Goal: Task Accomplishment & Management: Manage account settings

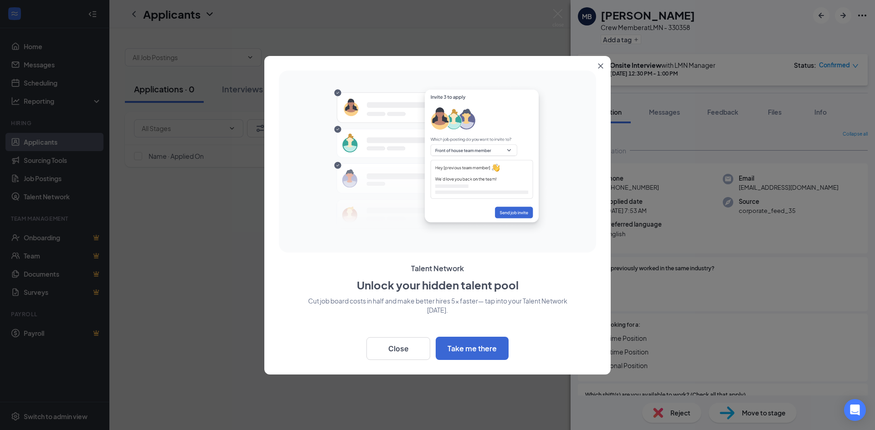
click at [600, 65] on icon "Close" at bounding box center [600, 65] width 5 height 5
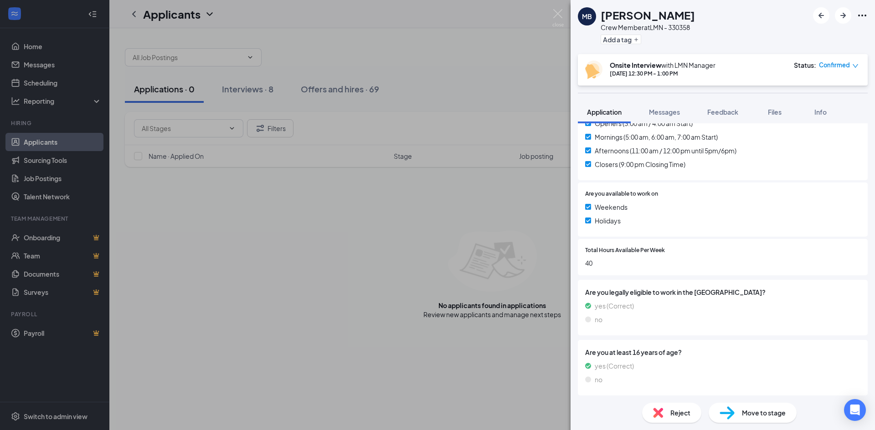
scroll to position [287, 0]
click at [678, 414] on span "Reject" at bounding box center [680, 413] width 20 height 10
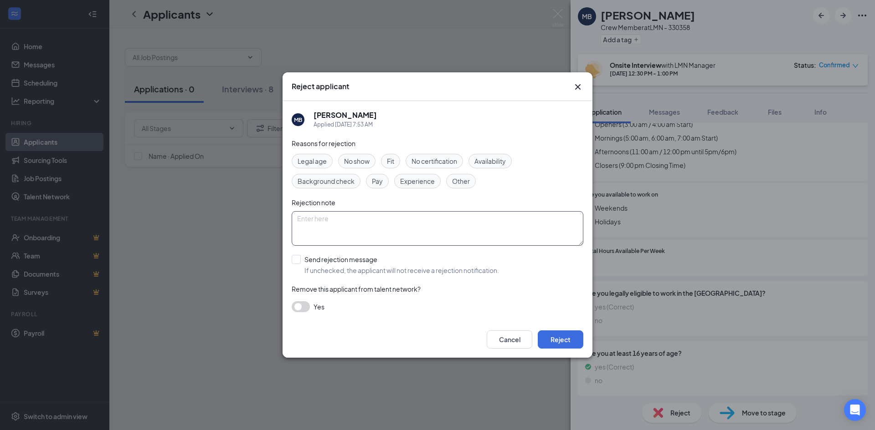
click at [386, 222] on textarea at bounding box center [438, 228] width 292 height 35
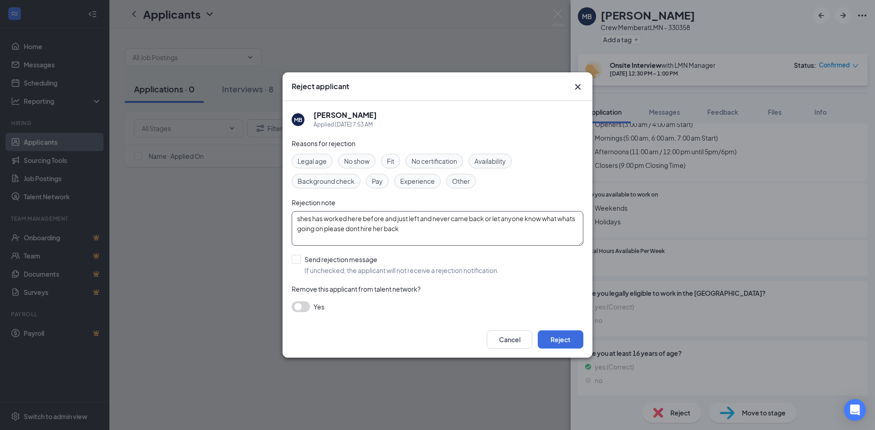
click at [302, 219] on textarea "shes has worked here before and just left and never came back or let anyone kno…" at bounding box center [438, 228] width 292 height 35
type textarea "she's has worked here before and just left and never came back or let anyone kn…"
click at [303, 308] on button "button" at bounding box center [301, 307] width 18 height 11
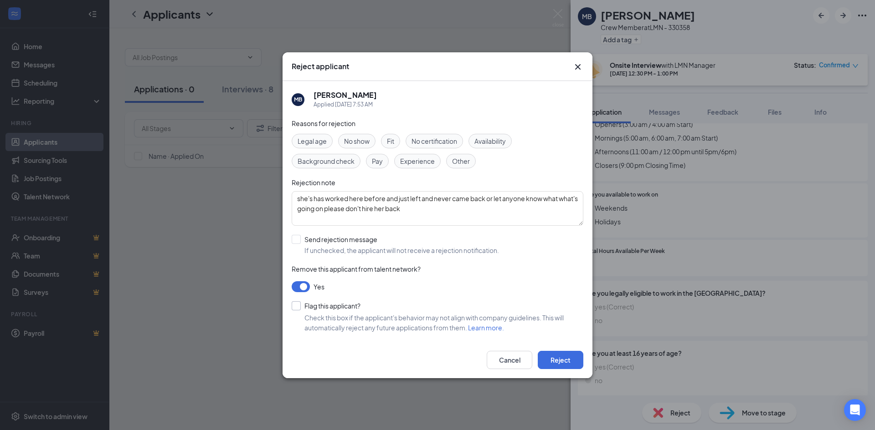
click at [294, 306] on input "Flag this applicant?" at bounding box center [326, 306] width 69 height 9
checkbox input "true"
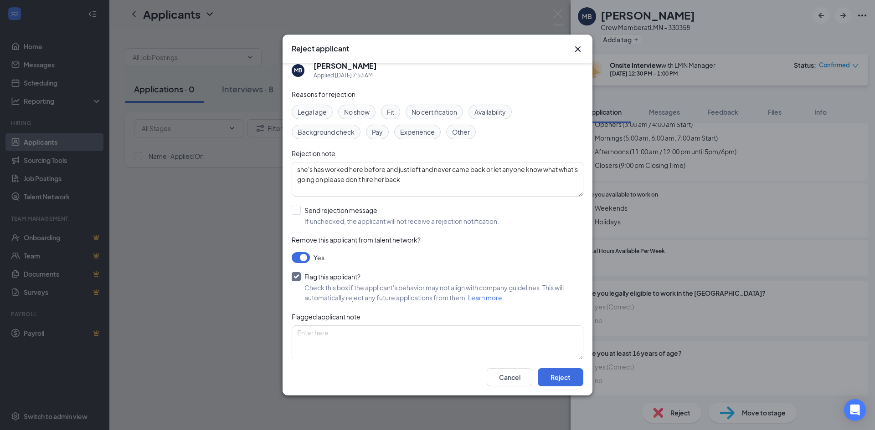
scroll to position [21, 0]
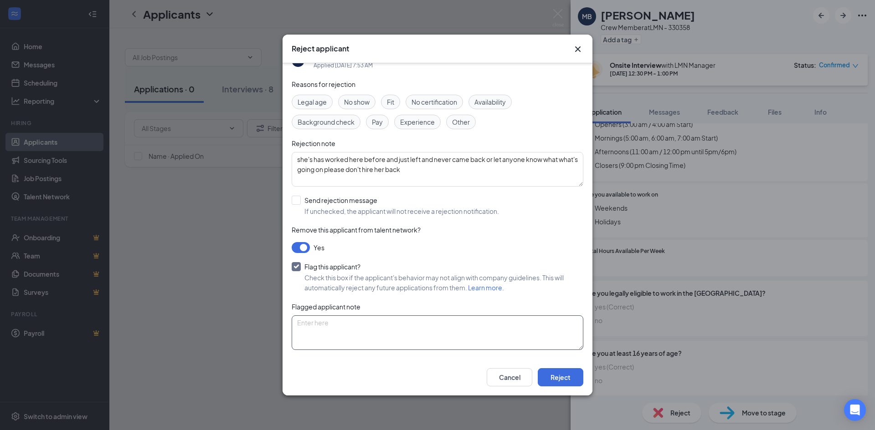
click at [368, 332] on textarea at bounding box center [438, 333] width 292 height 35
type textarea "she no calls no shows all the time makes her own schedule and just stopped comi…"
click at [567, 379] on button "Reject" at bounding box center [560, 377] width 46 height 18
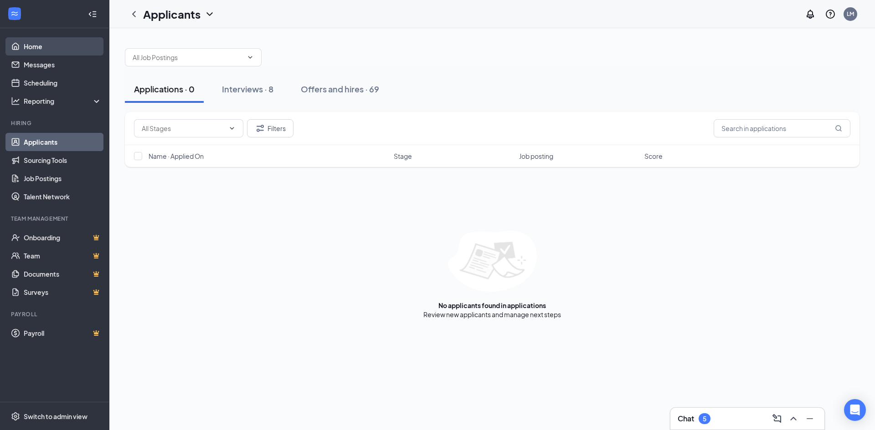
click at [39, 44] on link "Home" at bounding box center [63, 46] width 78 height 18
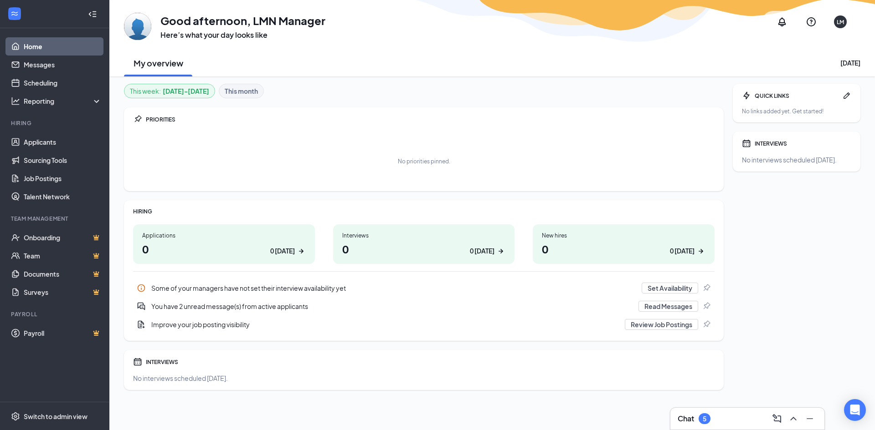
click at [229, 306] on div "You have 2 unread message(s) from active applicants" at bounding box center [391, 306] width 481 height 9
click at [51, 46] on link "Home" at bounding box center [63, 46] width 78 height 18
click at [808, 164] on div "No interviews scheduled [DATE]." at bounding box center [796, 159] width 109 height 9
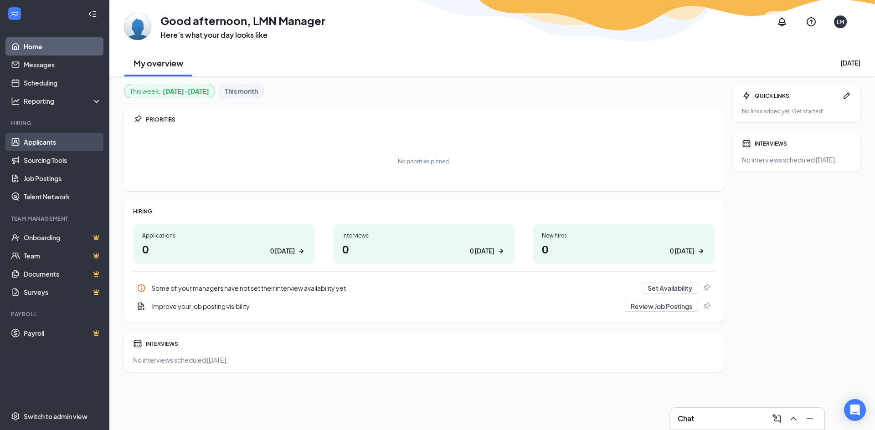
click at [39, 143] on link "Applicants" at bounding box center [63, 142] width 78 height 18
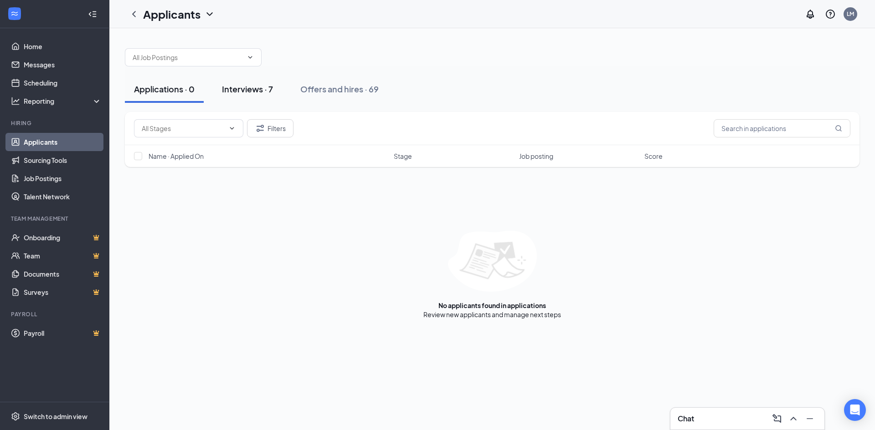
click at [252, 91] on div "Interviews · 7" at bounding box center [247, 88] width 51 height 11
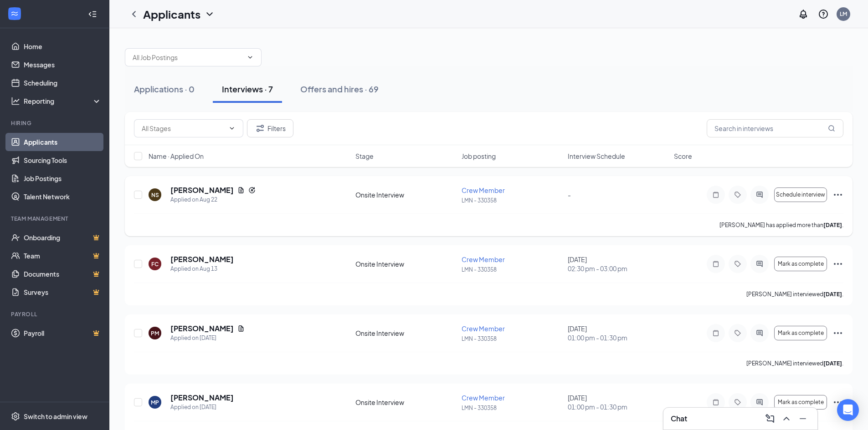
click at [256, 212] on div "NS [PERSON_NAME] Applied on [DATE] Onsite Interview Crew Member LMN - 330358 - …" at bounding box center [488, 199] width 709 height 28
click at [195, 190] on h5 "[PERSON_NAME]" at bounding box center [201, 190] width 63 height 10
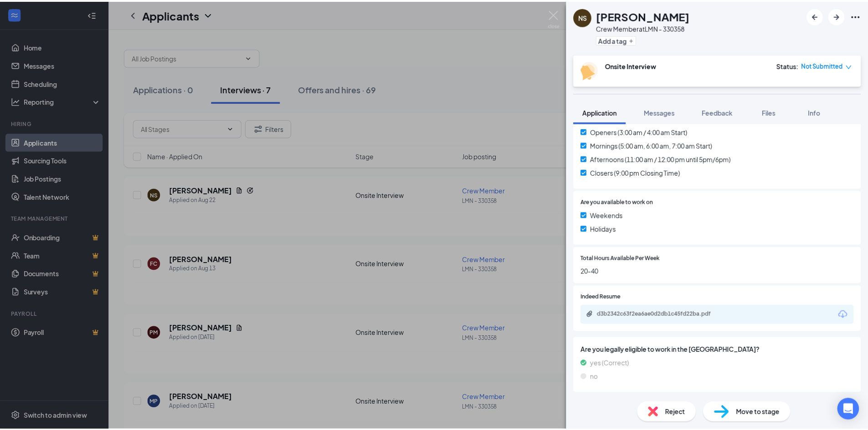
scroll to position [319, 0]
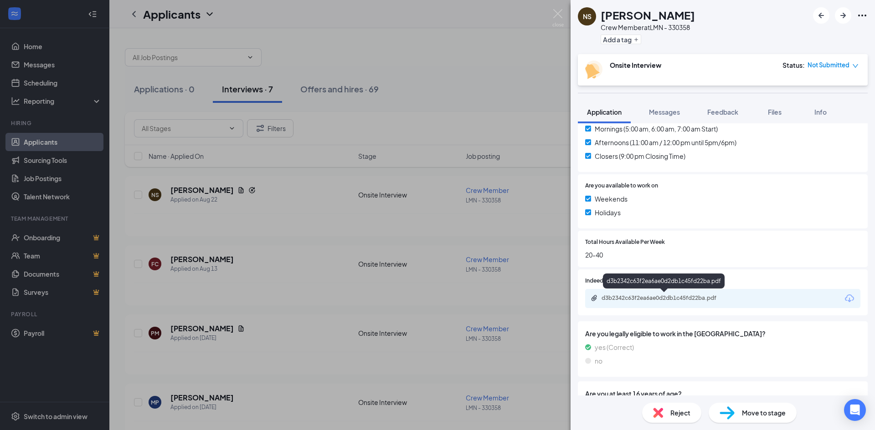
click at [701, 302] on div "d3b2342c63f2ea6ae0d2db1c45fd22ba.pdf" at bounding box center [664, 299] width 148 height 9
click at [513, 74] on div "NS [PERSON_NAME] Crew Member at LMN - 330358 Add a tag Onsite Interview Status …" at bounding box center [437, 215] width 875 height 430
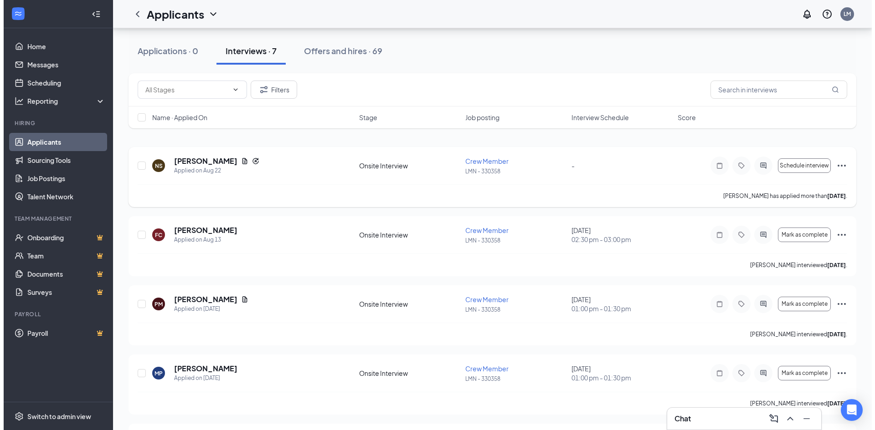
scroll to position [46, 0]
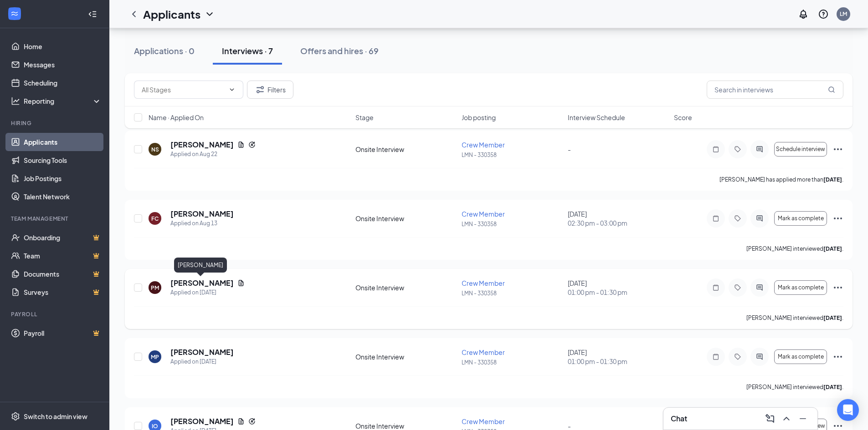
click at [203, 283] on h5 "[PERSON_NAME]" at bounding box center [201, 283] width 63 height 10
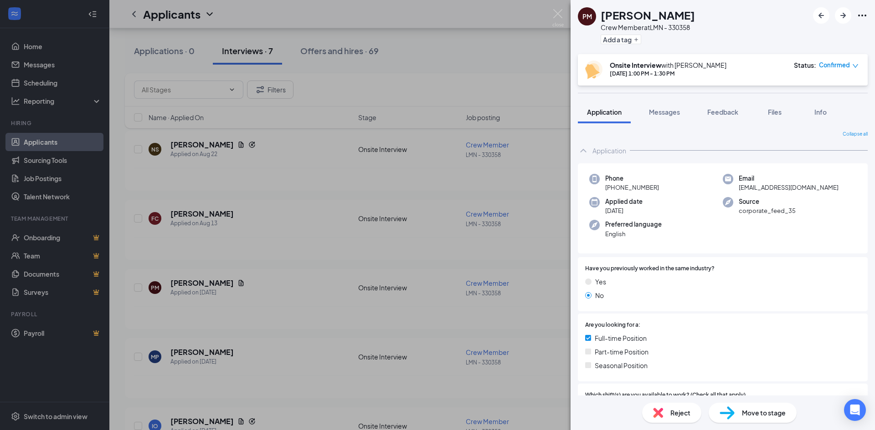
click at [515, 71] on div "PM [PERSON_NAME] Crew Member at LMN - 330358 Add a tag Onsite Interview with [P…" at bounding box center [437, 215] width 875 height 430
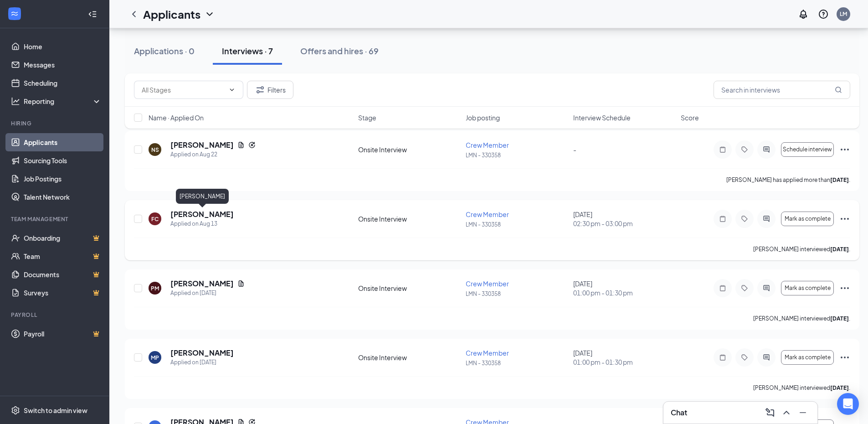
click at [226, 214] on h5 "[PERSON_NAME]" at bounding box center [201, 214] width 63 height 10
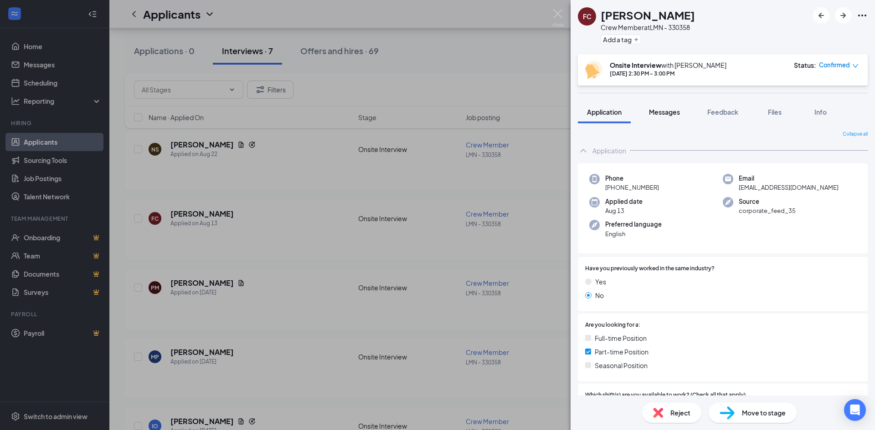
click at [675, 108] on span "Messages" at bounding box center [664, 112] width 31 height 8
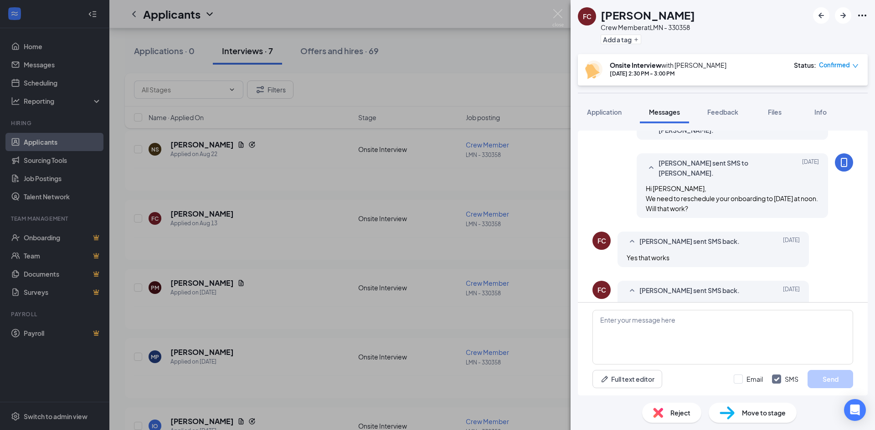
scroll to position [393, 0]
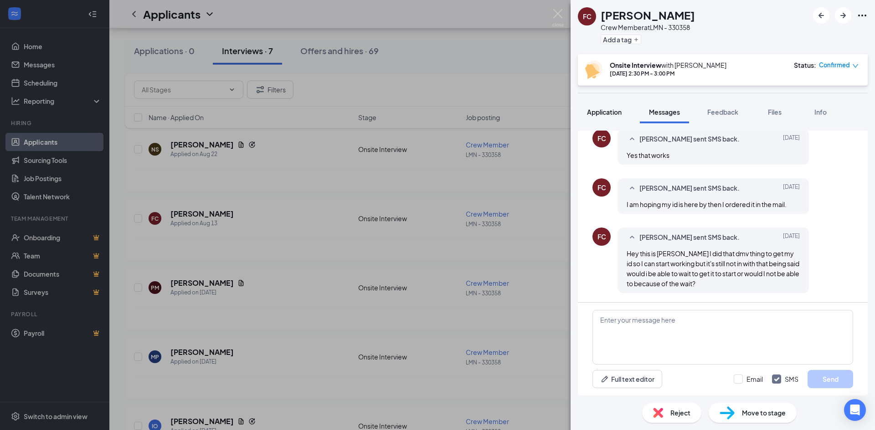
click at [612, 108] on span "Application" at bounding box center [604, 112] width 35 height 8
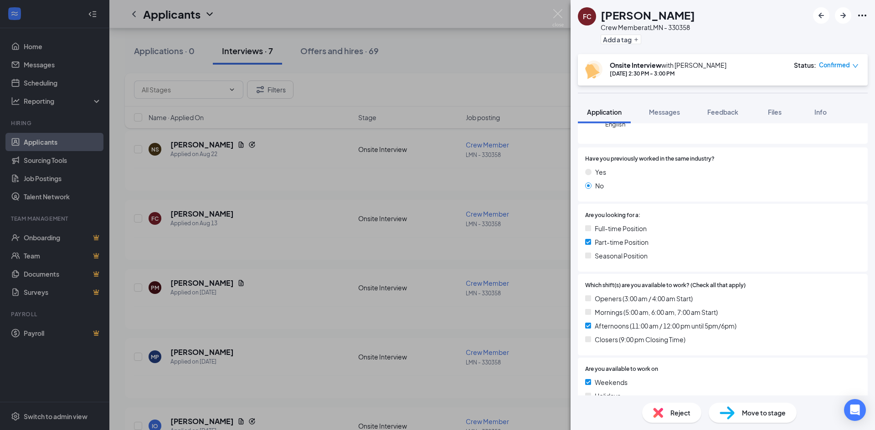
scroll to position [137, 0]
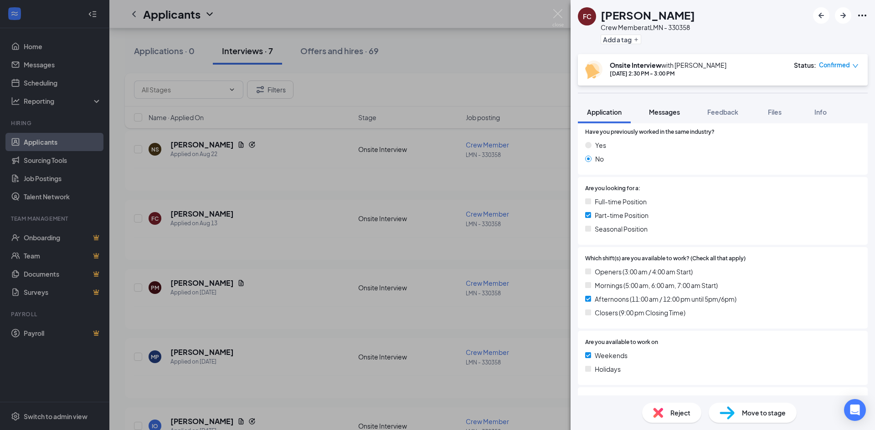
click at [674, 114] on span "Messages" at bounding box center [664, 112] width 31 height 8
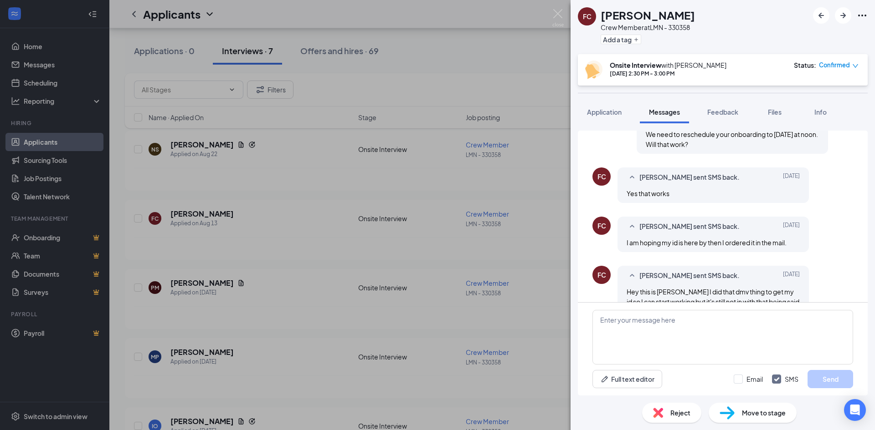
scroll to position [302, 0]
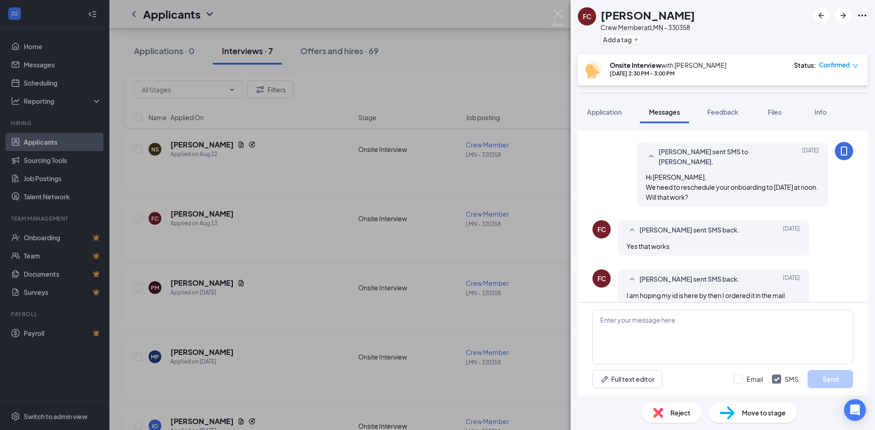
click at [225, 204] on div "FC Flora Colburnearle Crew Member at LMN - 330358 Add a tag Onsite Interview wi…" at bounding box center [437, 215] width 875 height 430
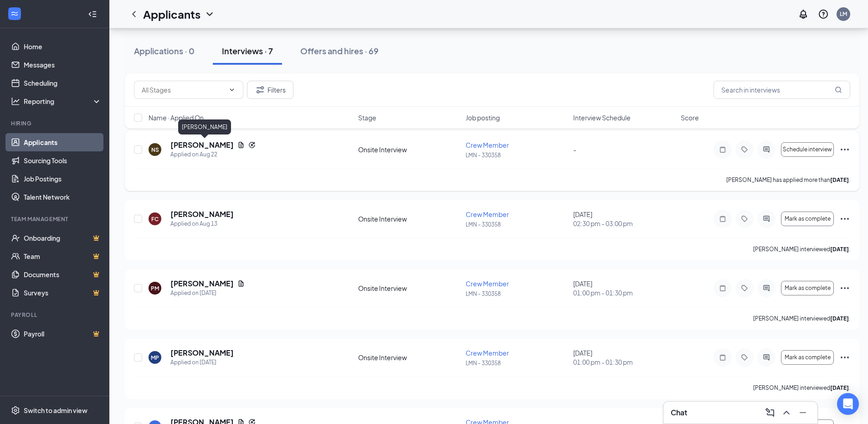
click at [230, 146] on h5 "[PERSON_NAME]" at bounding box center [201, 145] width 63 height 10
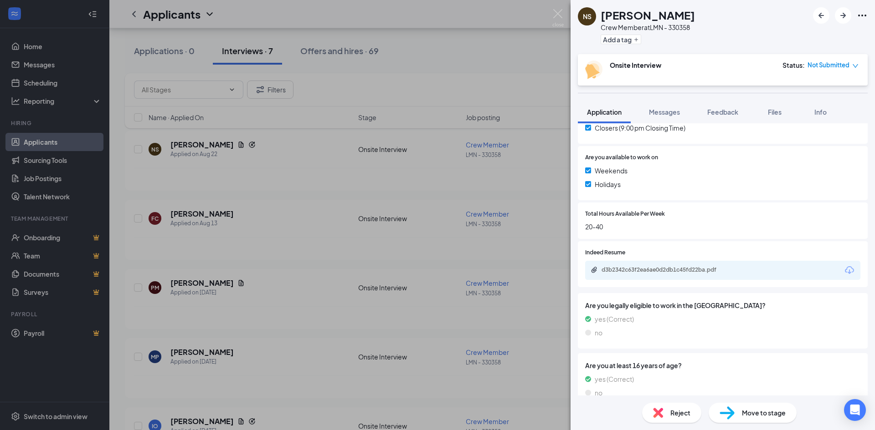
scroll to position [363, 0]
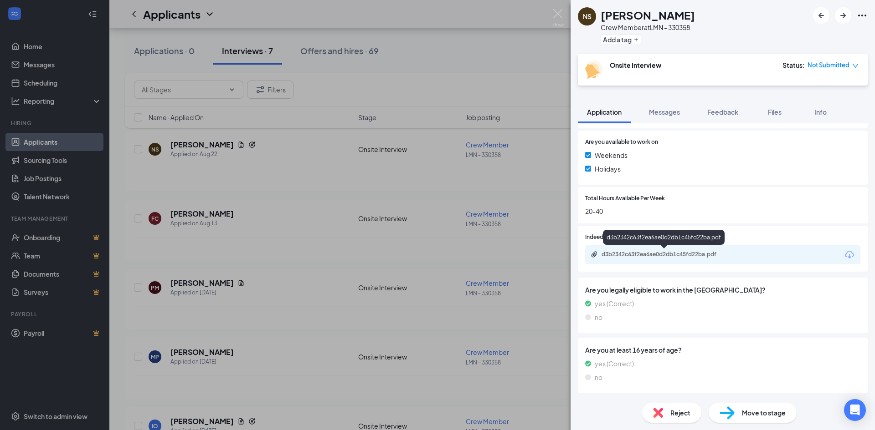
click at [669, 256] on div "d3b2342c63f2ea6ae0d2db1c45fd22ba.pdf" at bounding box center [665, 254] width 128 height 7
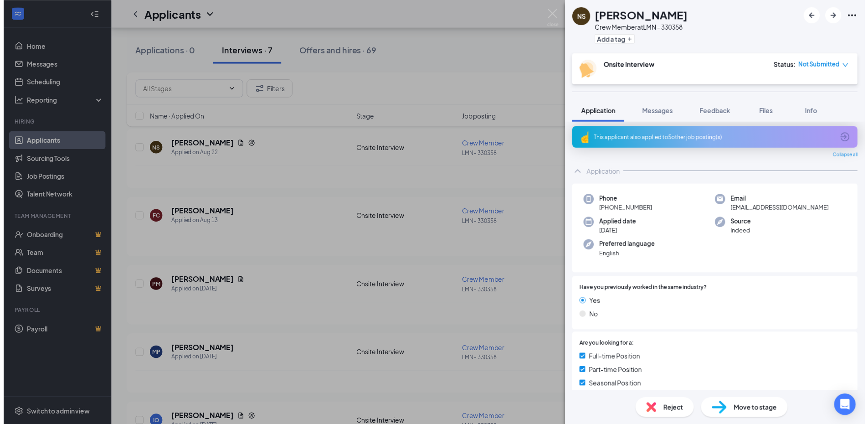
scroll to position [0, 0]
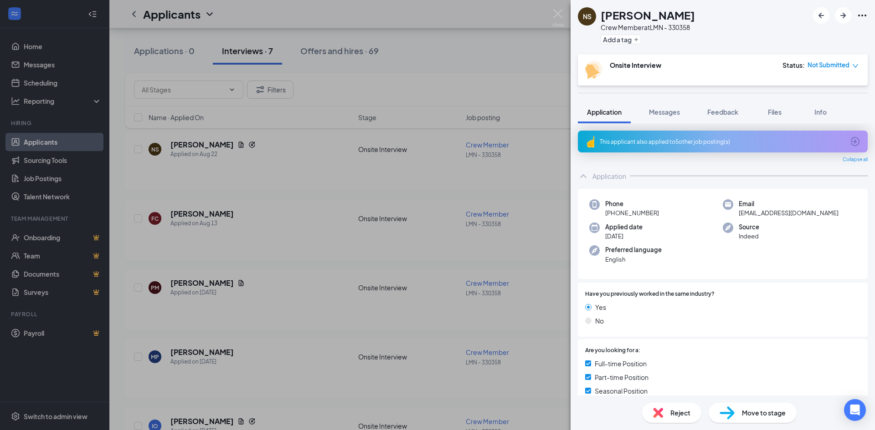
click at [457, 59] on div "NS [PERSON_NAME] Crew Member at LMN - 330358 Add a tag Onsite Interview Status …" at bounding box center [437, 215] width 875 height 430
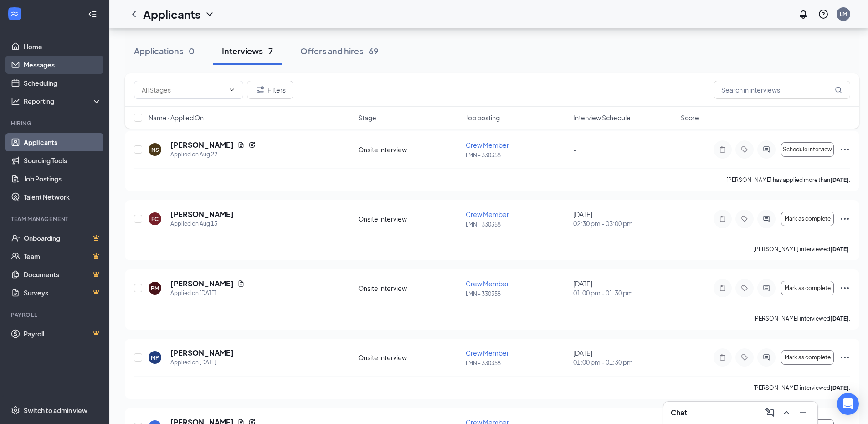
click at [42, 65] on link "Messages" at bounding box center [63, 65] width 78 height 18
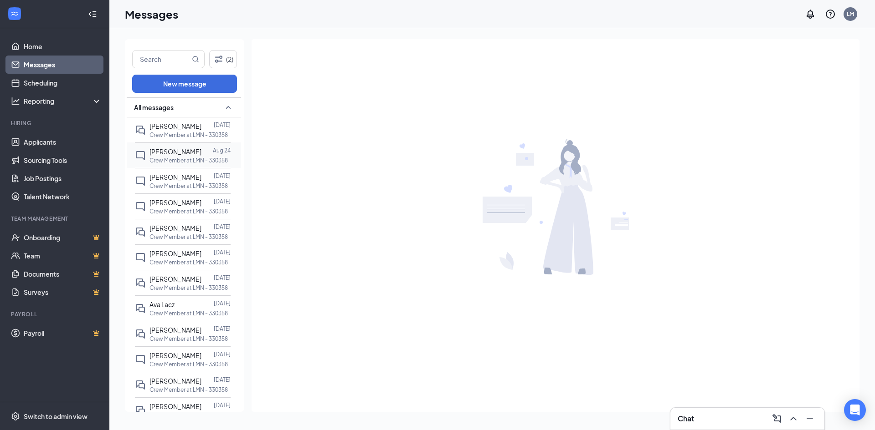
click at [191, 149] on span "[PERSON_NAME]" at bounding box center [175, 152] width 52 height 8
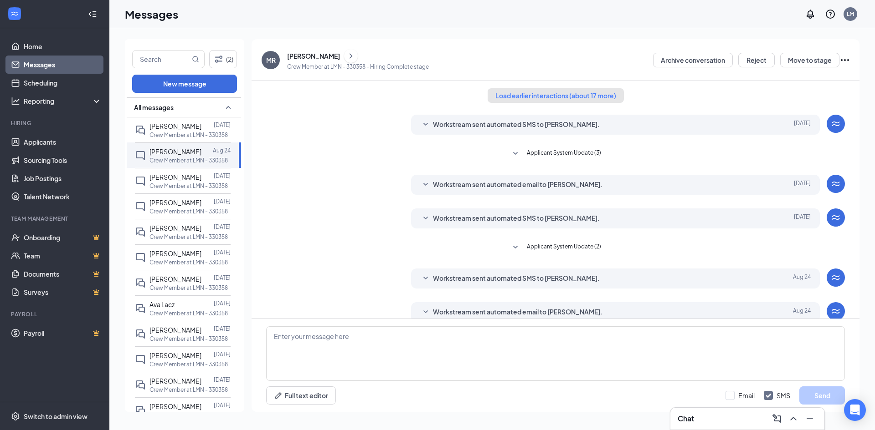
click at [527, 94] on button "Load earlier interactions (about 17 more)" at bounding box center [555, 95] width 136 height 15
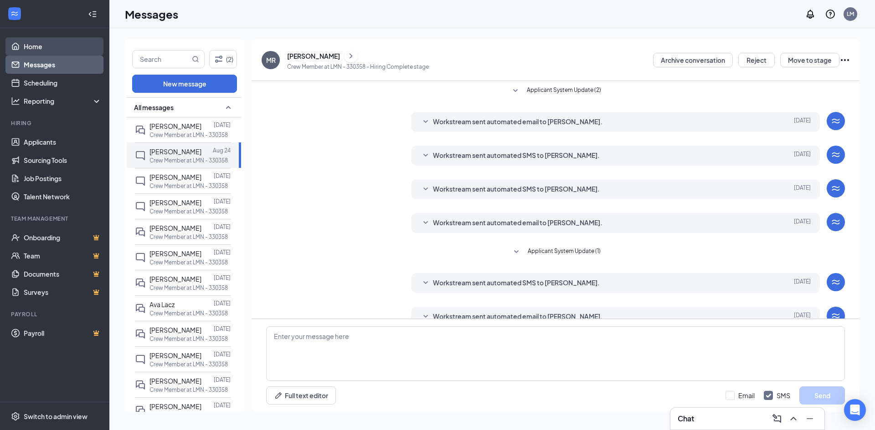
click at [40, 46] on link "Home" at bounding box center [63, 46] width 78 height 18
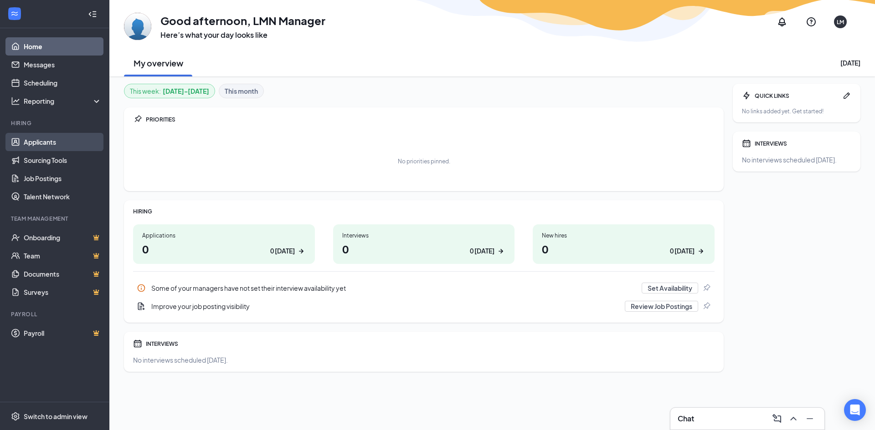
click at [56, 140] on link "Applicants" at bounding box center [63, 142] width 78 height 18
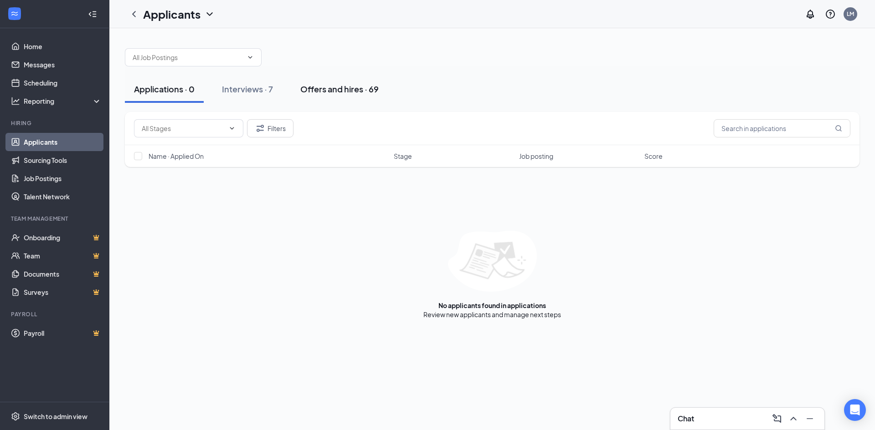
click at [333, 92] on div "Offers and hires · 69" at bounding box center [339, 88] width 78 height 11
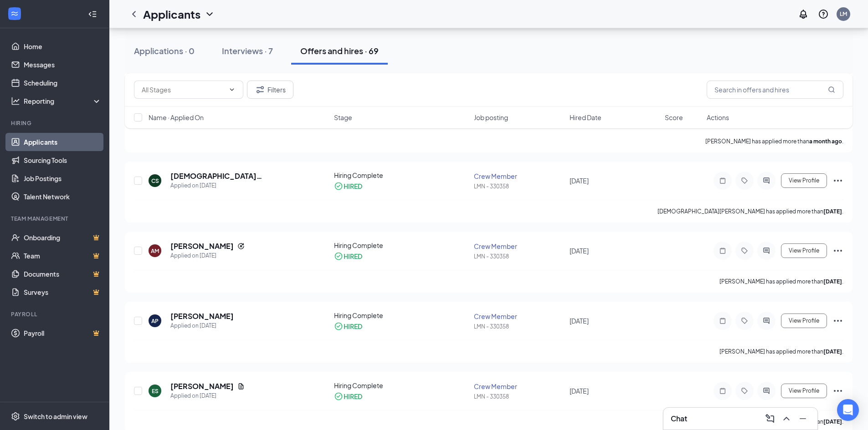
scroll to position [592, 0]
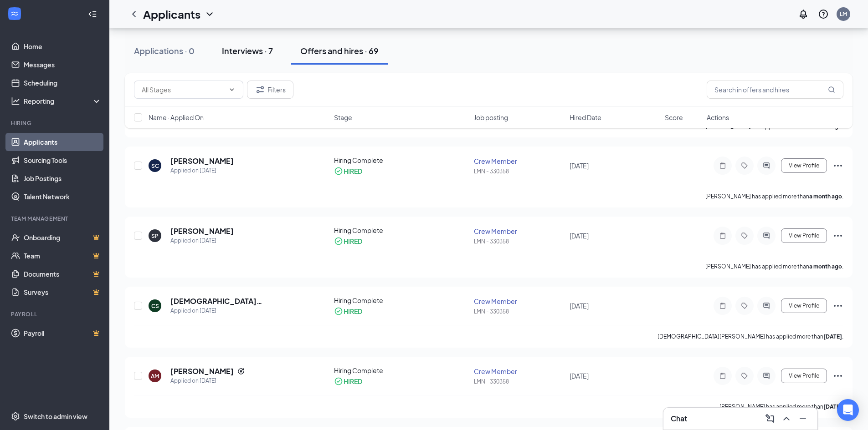
click at [257, 48] on div "Interviews · 7" at bounding box center [247, 50] width 51 height 11
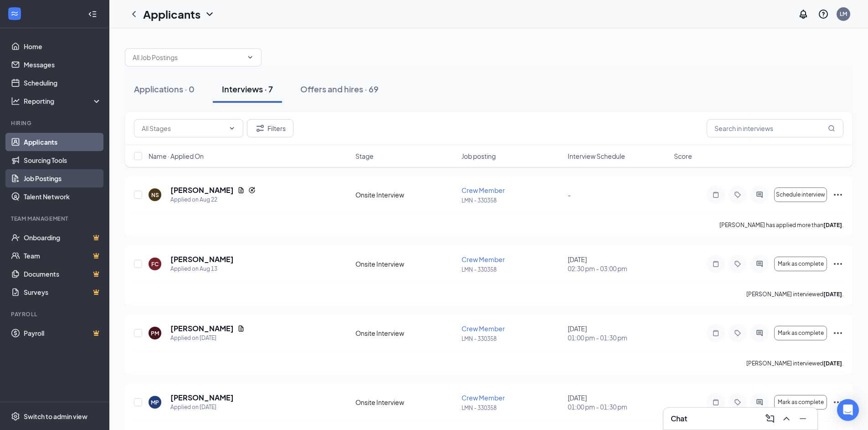
click at [51, 179] on link "Job Postings" at bounding box center [63, 178] width 78 height 18
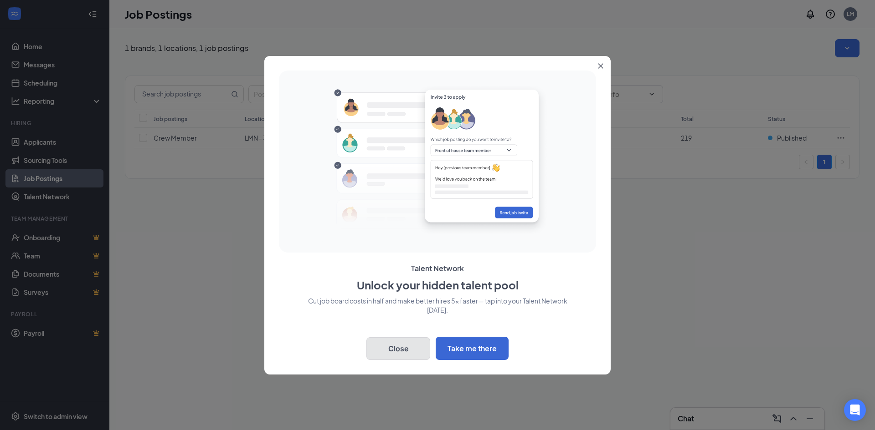
click at [394, 339] on button "Close" at bounding box center [398, 349] width 64 height 23
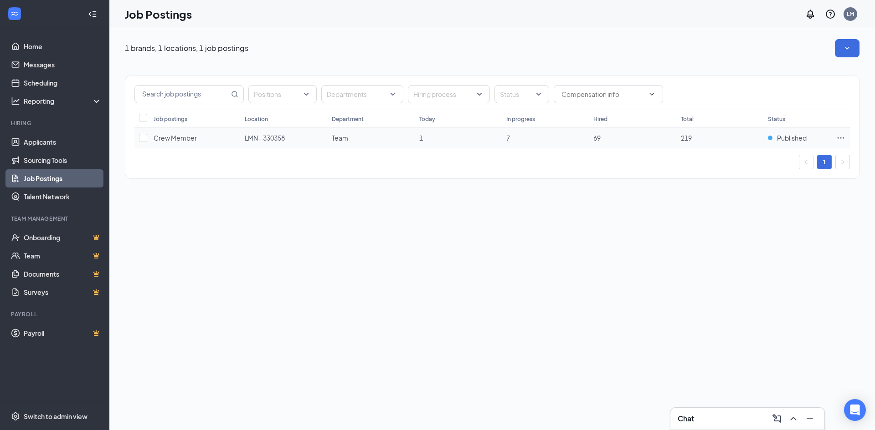
click at [421, 141] on span "1" at bounding box center [421, 138] width 4 height 8
click at [86, 239] on link "Onboarding" at bounding box center [63, 238] width 78 height 18
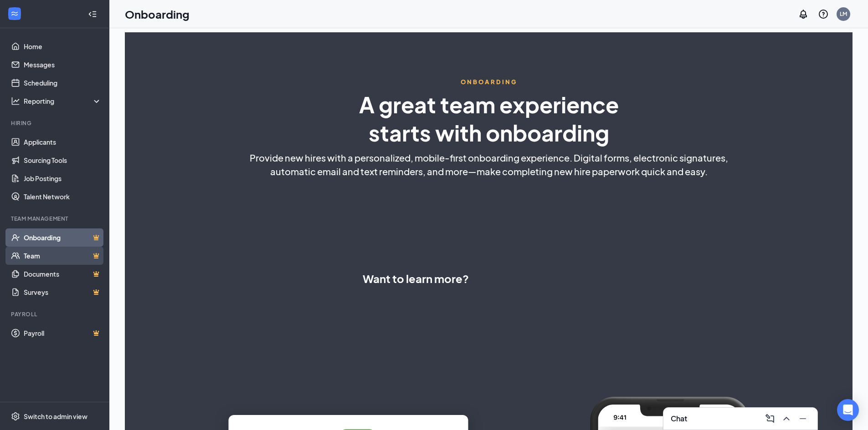
select select "US"
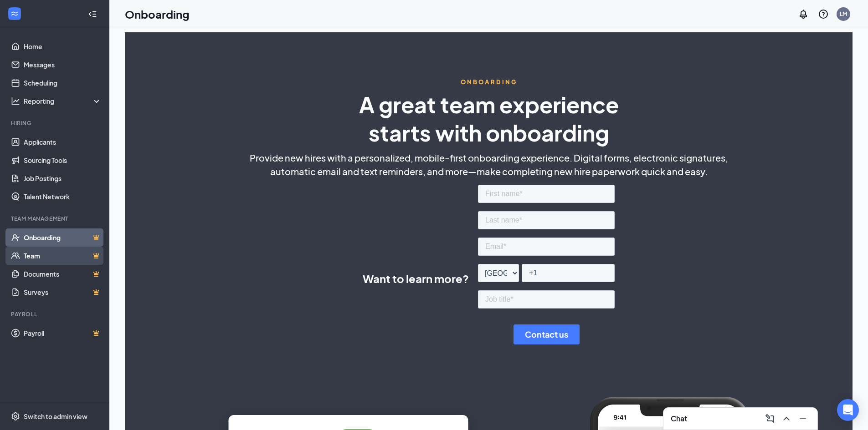
click at [79, 256] on link "Team" at bounding box center [63, 256] width 78 height 18
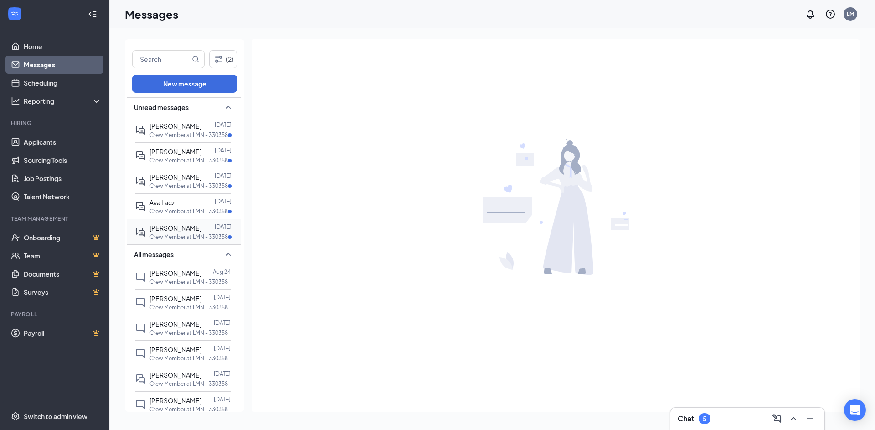
click at [201, 238] on p "Crew Member at LMN - 330358" at bounding box center [188, 237] width 78 height 8
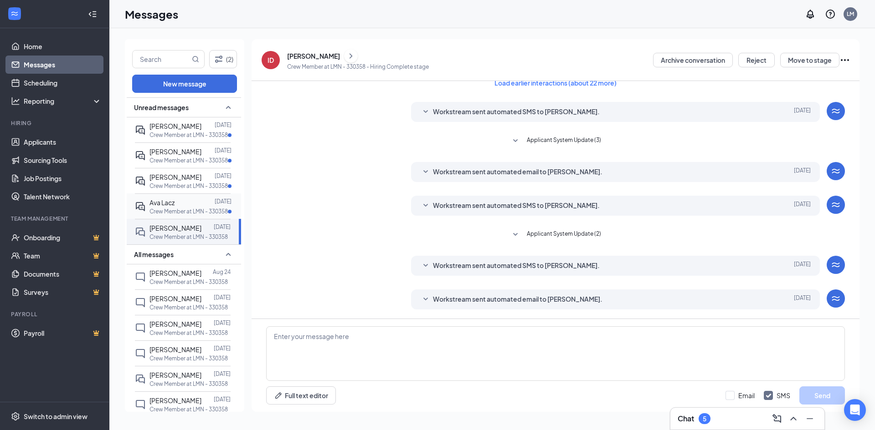
click at [188, 207] on div at bounding box center [194, 203] width 40 height 10
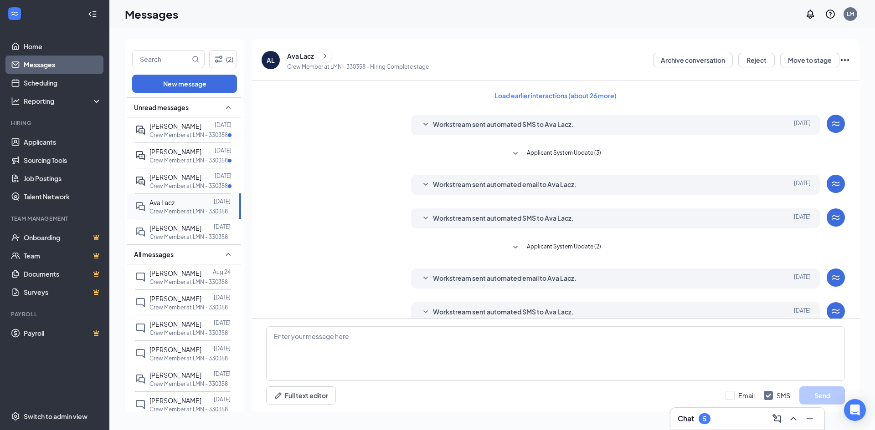
scroll to position [13, 0]
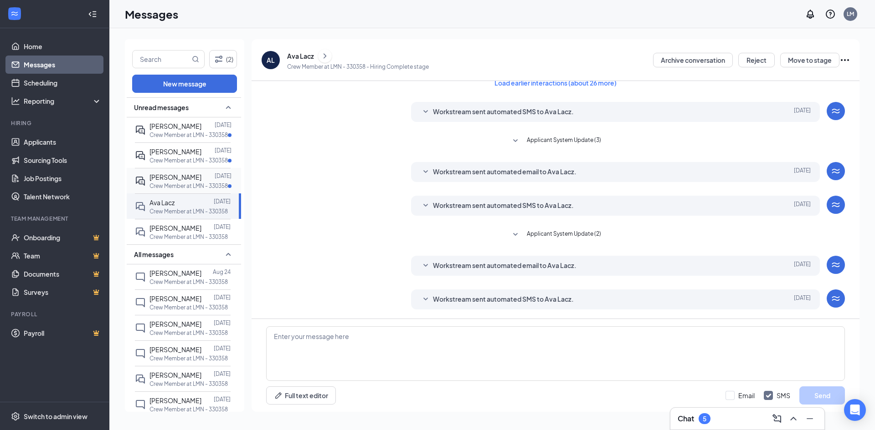
click at [189, 184] on p "Crew Member at LMN - 330358" at bounding box center [188, 186] width 78 height 8
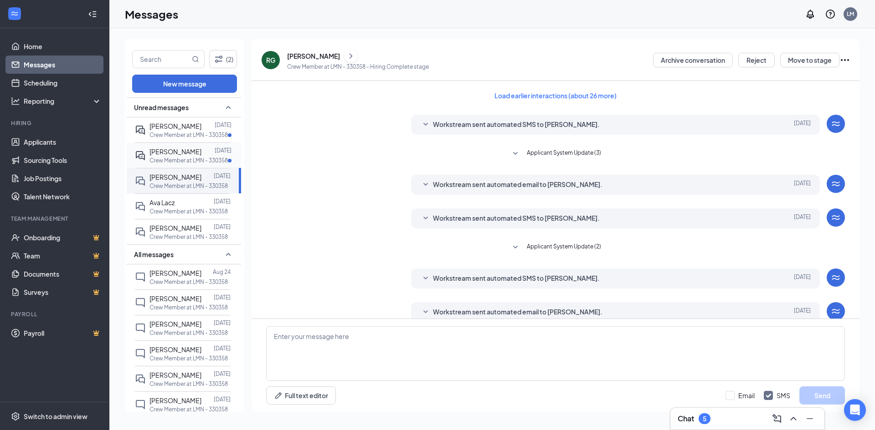
scroll to position [13, 0]
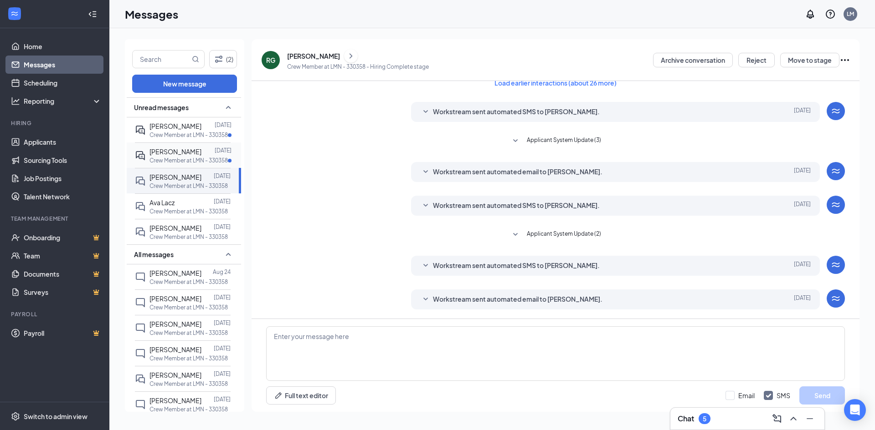
click at [191, 156] on div "[PERSON_NAME]" at bounding box center [175, 152] width 52 height 10
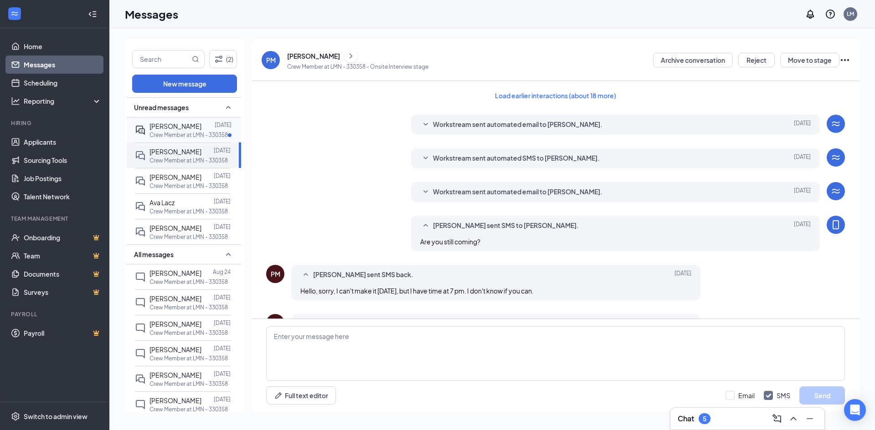
click at [193, 134] on p "Crew Member at LMN - 330358" at bounding box center [188, 135] width 78 height 8
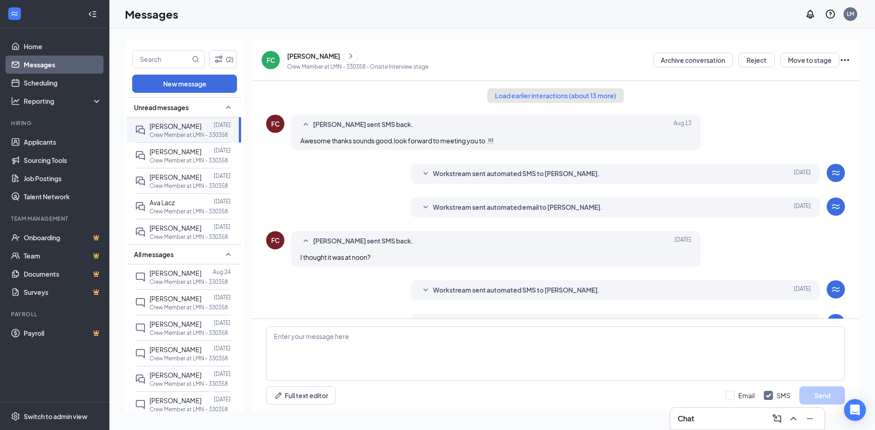
click at [526, 96] on button "Load earlier interactions (about 13 more)" at bounding box center [555, 95] width 137 height 15
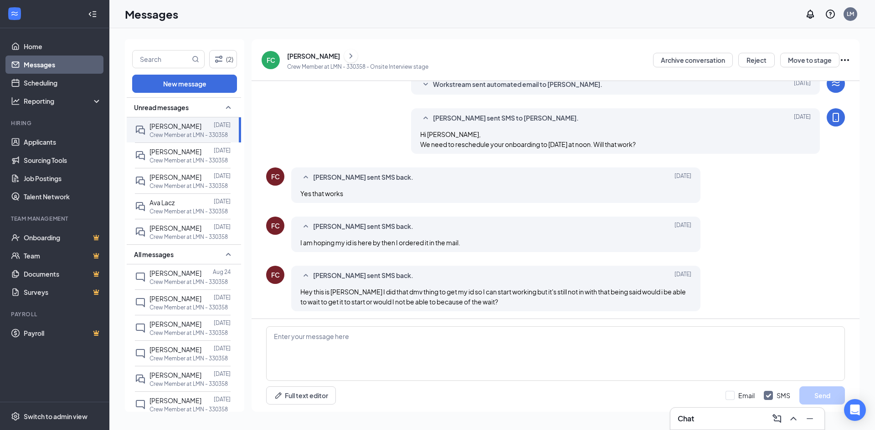
scroll to position [690, 0]
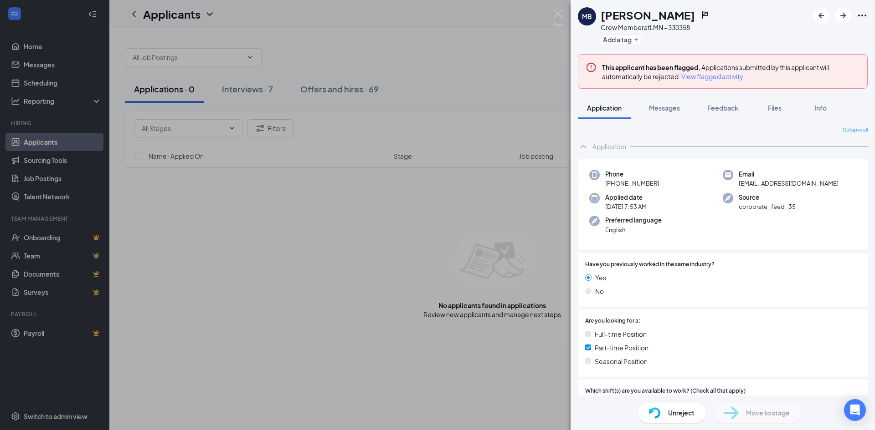
click at [495, 74] on div "MB Mary Michelle Beaudry Crew Member at LMN - 330358 Add a tag This applicant h…" at bounding box center [437, 215] width 875 height 430
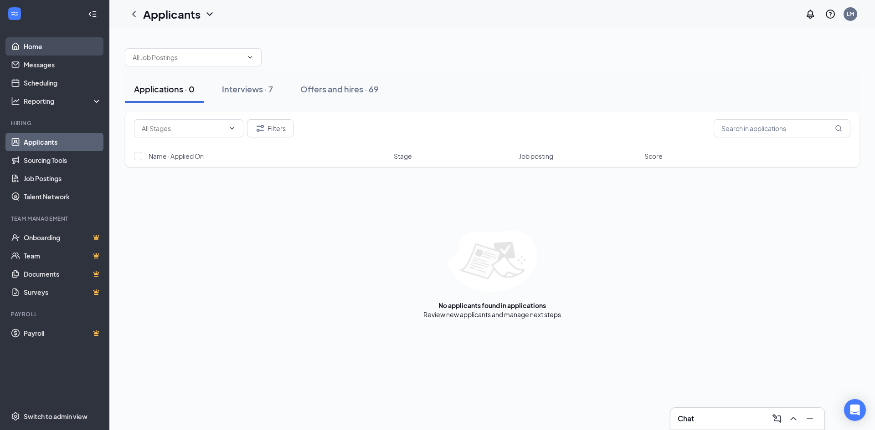
click at [34, 44] on link "Home" at bounding box center [63, 46] width 78 height 18
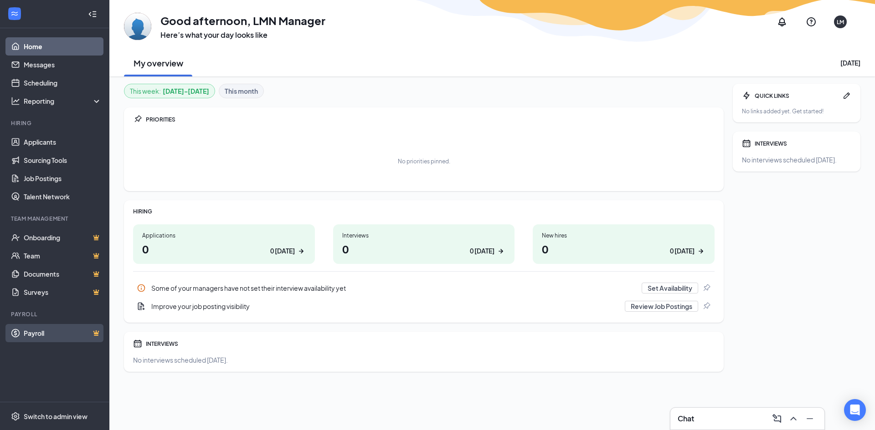
click at [58, 330] on link "Payroll" at bounding box center [63, 333] width 78 height 18
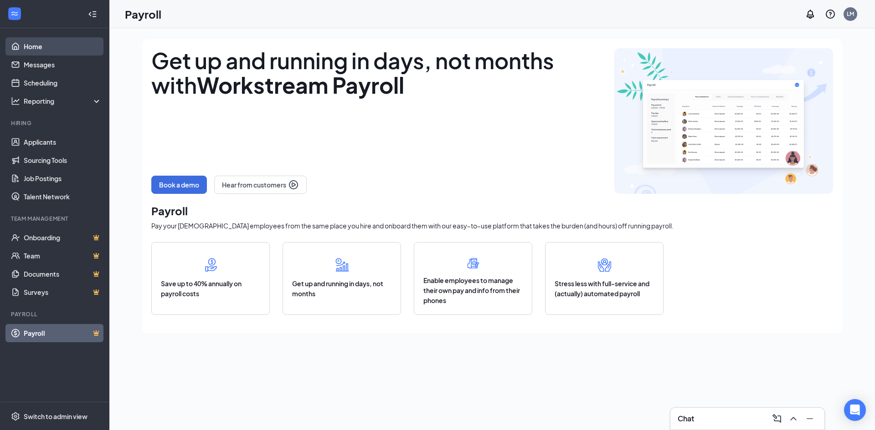
click at [35, 51] on link "Home" at bounding box center [63, 46] width 78 height 18
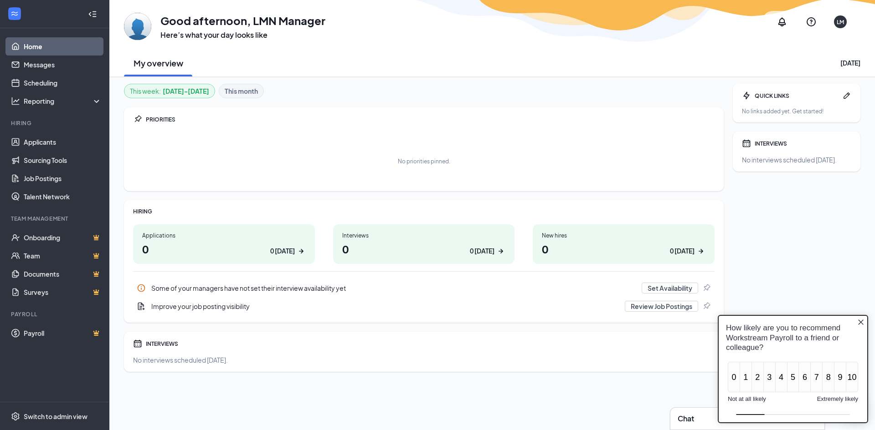
click at [861, 322] on icon "Close button" at bounding box center [860, 322] width 5 height 5
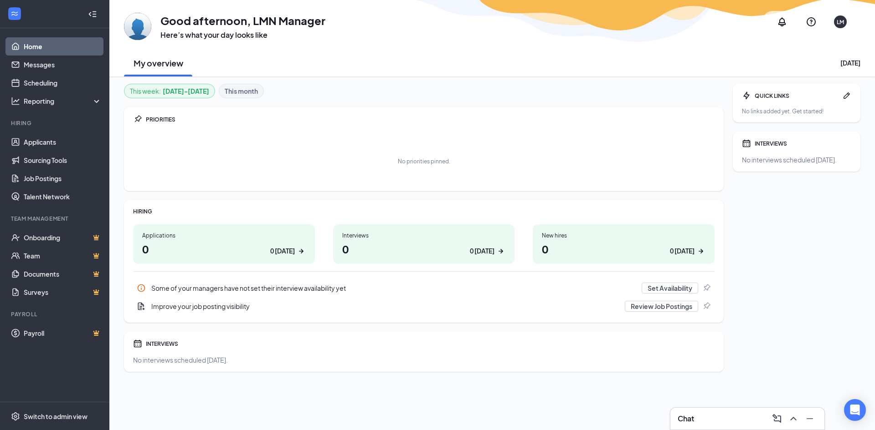
click at [240, 287] on div "Some of your managers have not set their interview availability yet" at bounding box center [393, 288] width 485 height 9
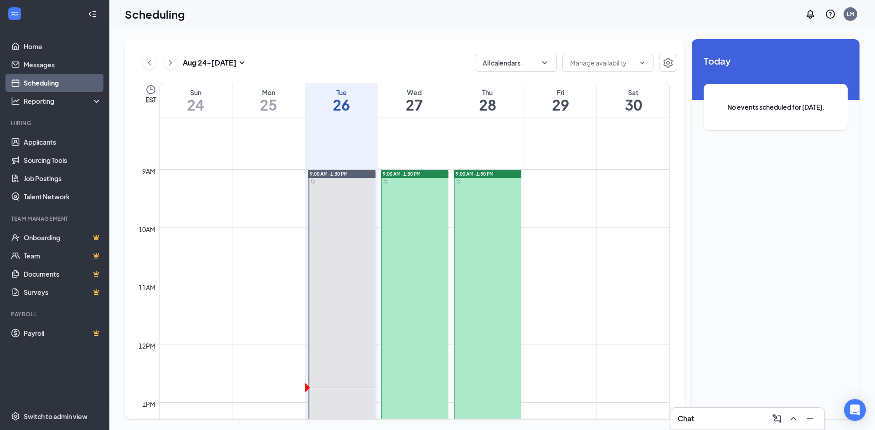
scroll to position [493, 0]
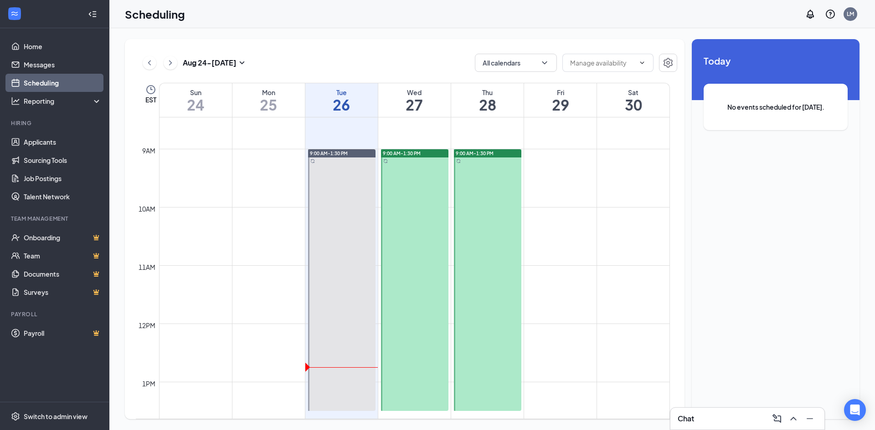
click at [524, 150] on td at bounding box center [414, 156] width 511 height 15
click at [569, 98] on h1 "29" at bounding box center [560, 104] width 72 height 15
click at [561, 179] on td at bounding box center [414, 185] width 511 height 15
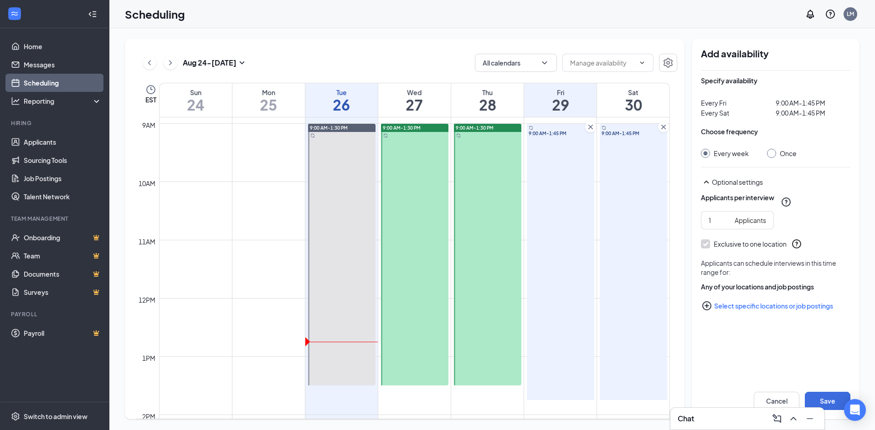
scroll to position [520, 0]
drag, startPoint x: 832, startPoint y: 402, endPoint x: 835, endPoint y: 383, distance: 19.0
click at [832, 401] on button "Save" at bounding box center [827, 401] width 46 height 18
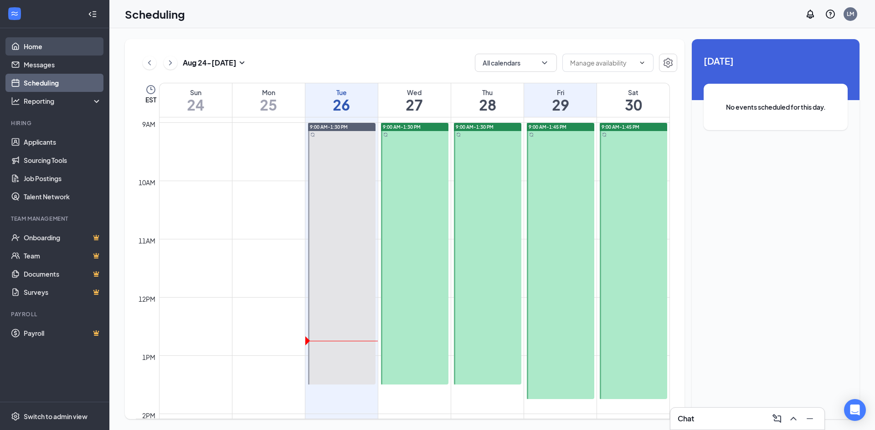
click at [36, 49] on link "Home" at bounding box center [63, 46] width 78 height 18
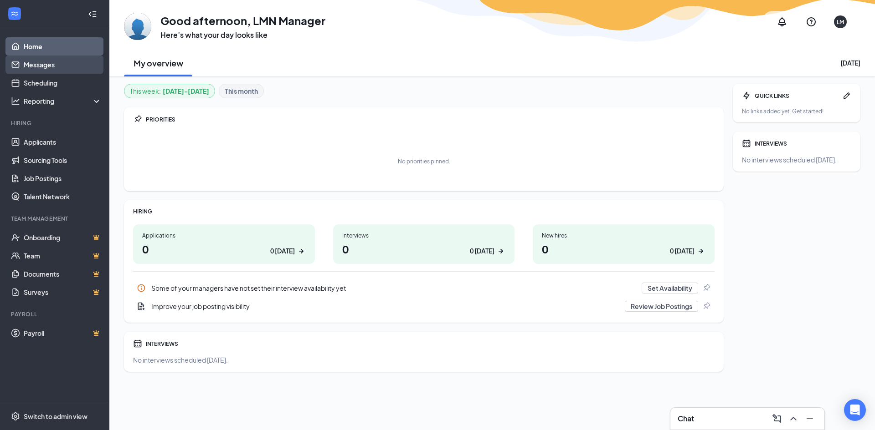
click at [49, 61] on link "Messages" at bounding box center [63, 65] width 78 height 18
